Goal: Browse casually: Explore the website without a specific task or goal

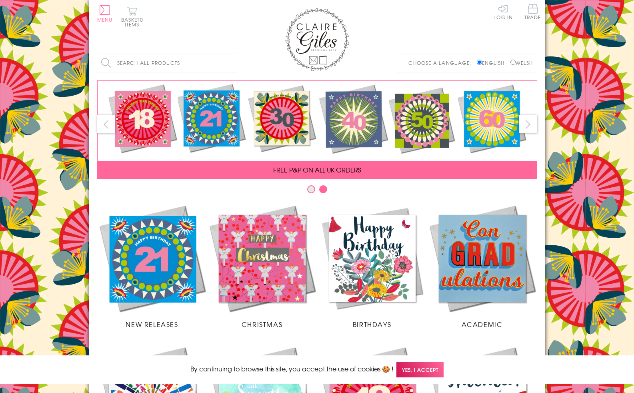
scroll to position [298, 0]
